Goal: Task Accomplishment & Management: Understand process/instructions

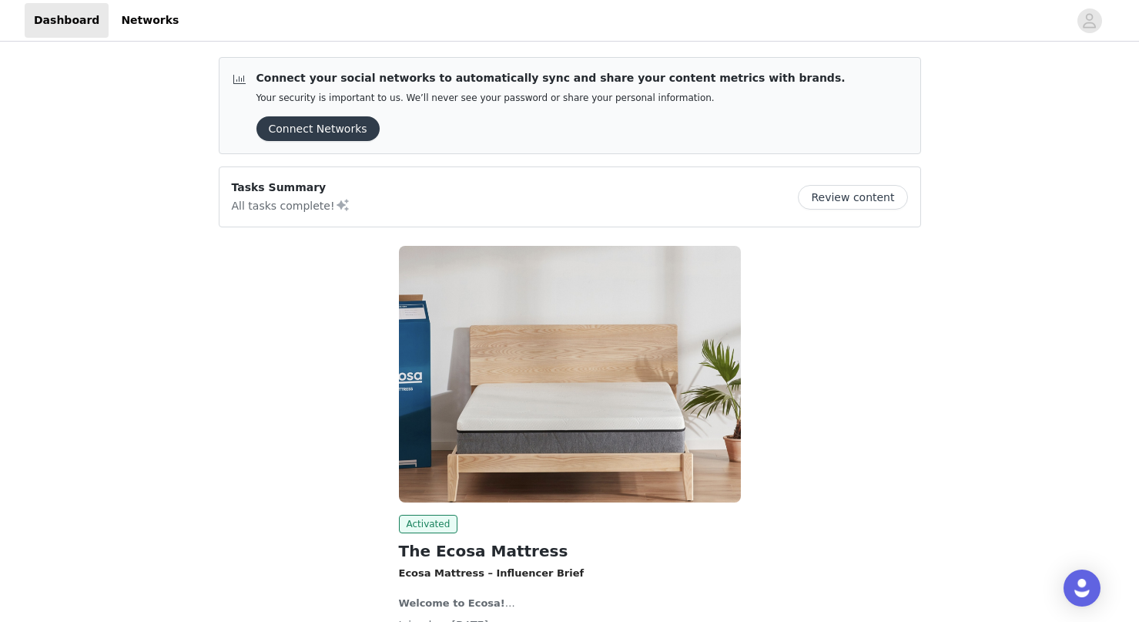
click at [882, 193] on button "Review content" at bounding box center [852, 197] width 109 height 25
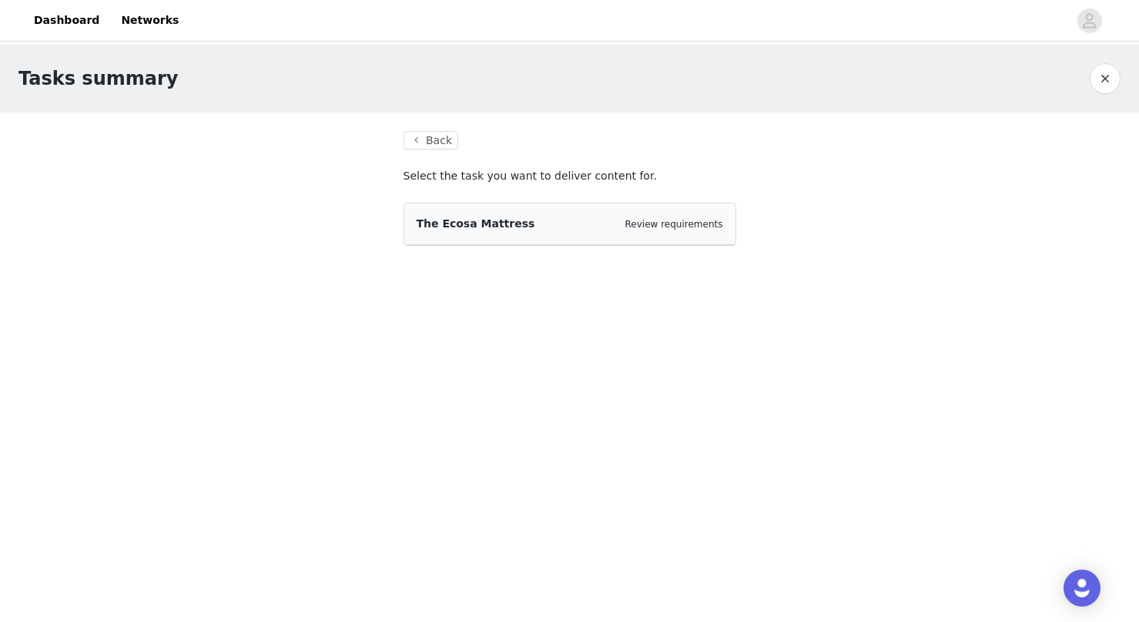
click at [542, 227] on div "The Ecosa Mattress Review requirements" at bounding box center [570, 224] width 307 height 16
click at [431, 141] on button "Back" at bounding box center [431, 140] width 55 height 18
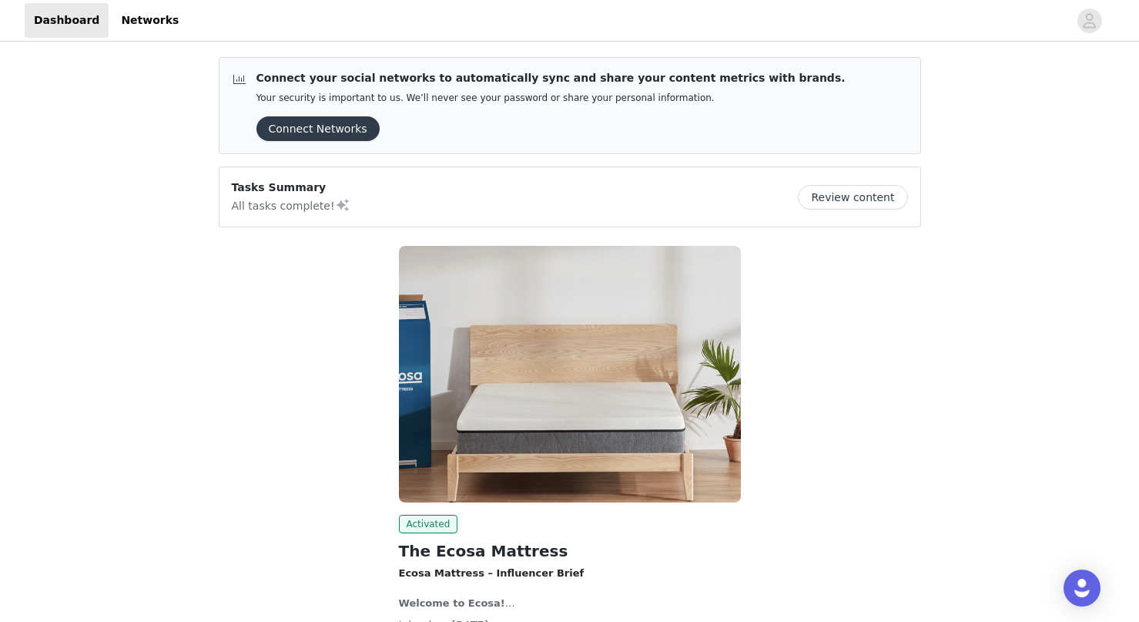
scroll to position [126, 0]
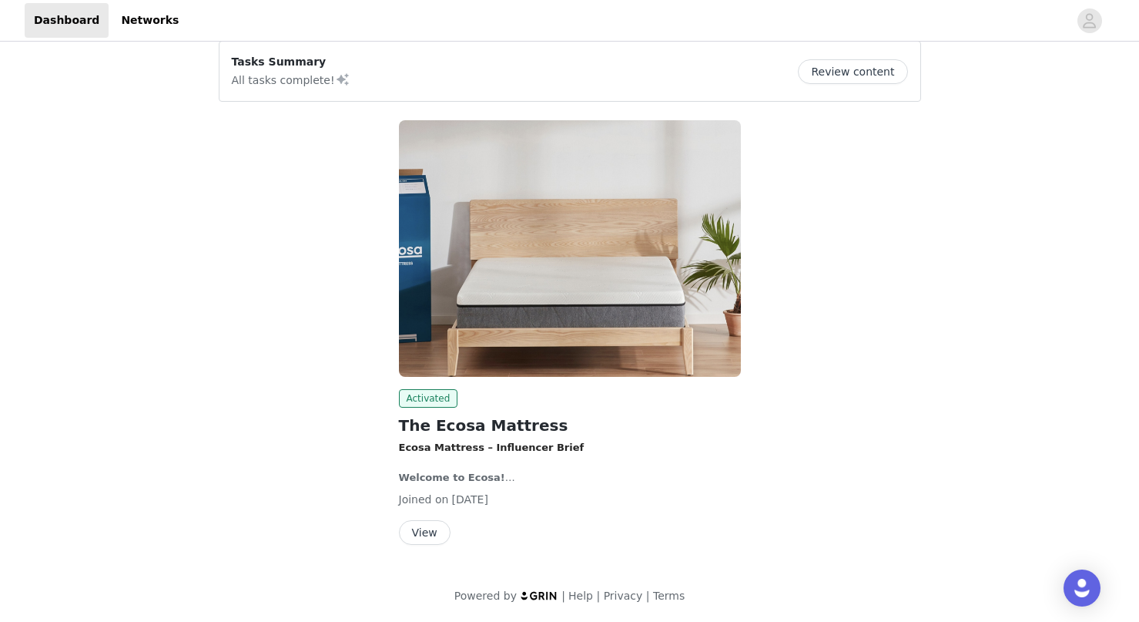
click at [419, 528] on button "View" at bounding box center [425, 532] width 52 height 25
